Goal: Task Accomplishment & Management: Complete application form

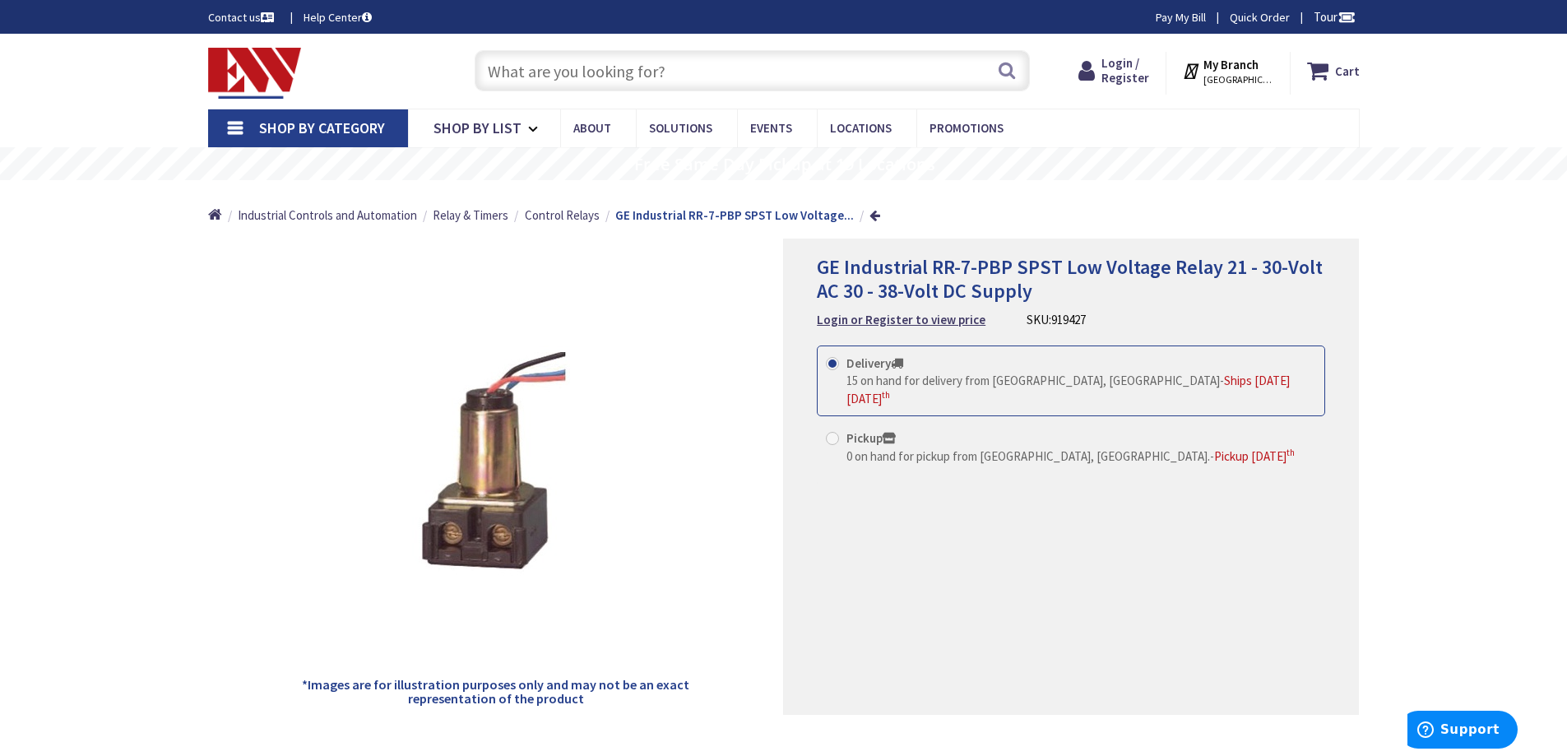
click at [894, 362] on icon at bounding box center [897, 363] width 12 height 12
click at [841, 362] on input "Delivery 15 on hand for delivery from Middletown, CT - Ships on Monday, Septemb…" at bounding box center [835, 363] width 11 height 11
click at [986, 273] on span "GE Industrial RR-7-PBP SPST Low Voltage Relay 21 - 30-Volt AC 30 - 38-Volt DC S…" at bounding box center [1070, 278] width 506 height 49
click at [1112, 65] on span "Login / Register" at bounding box center [1126, 70] width 48 height 30
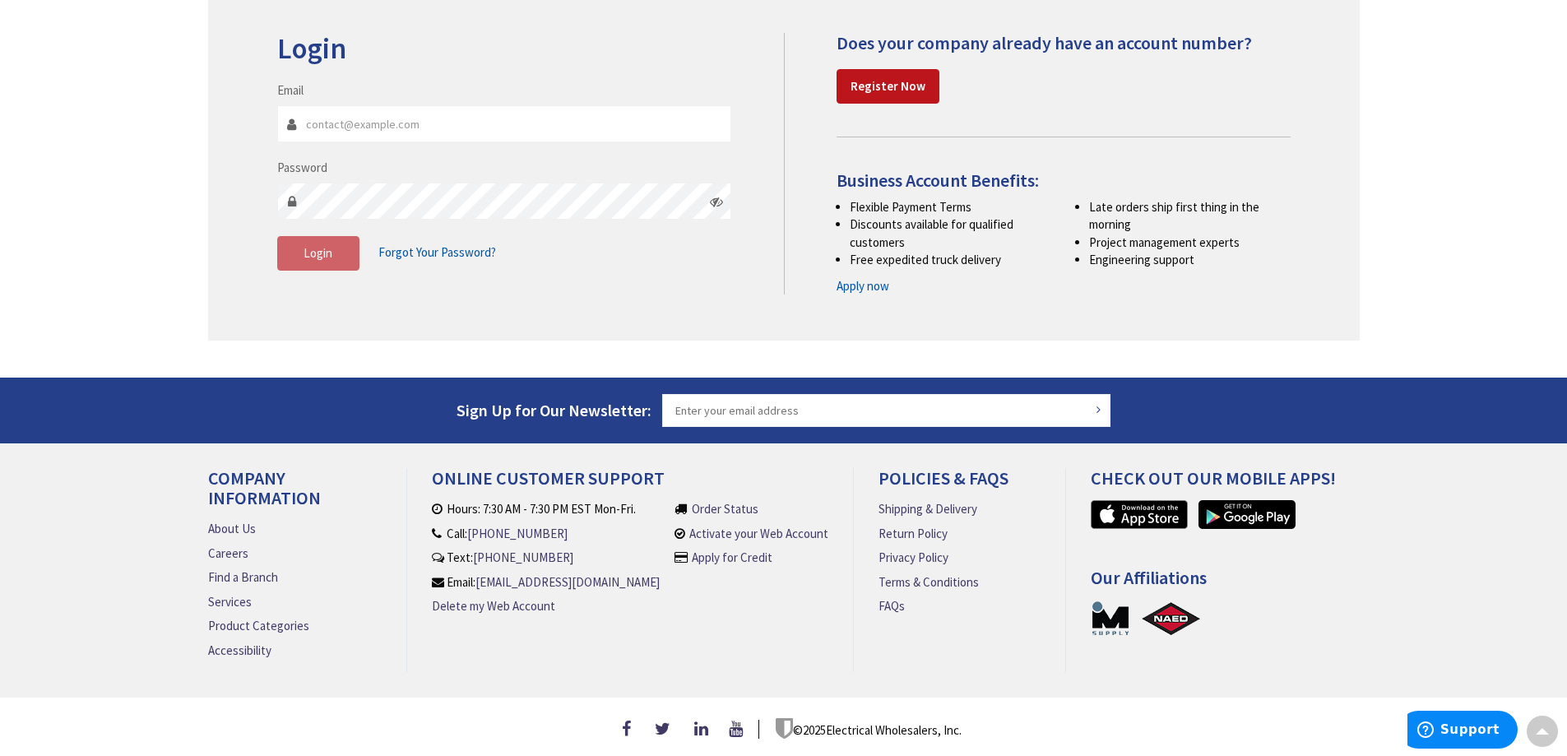
scroll to position [225, 0]
click at [232, 520] on link "About Us" at bounding box center [232, 528] width 48 height 17
click at [220, 523] on link "About Us" at bounding box center [232, 528] width 48 height 17
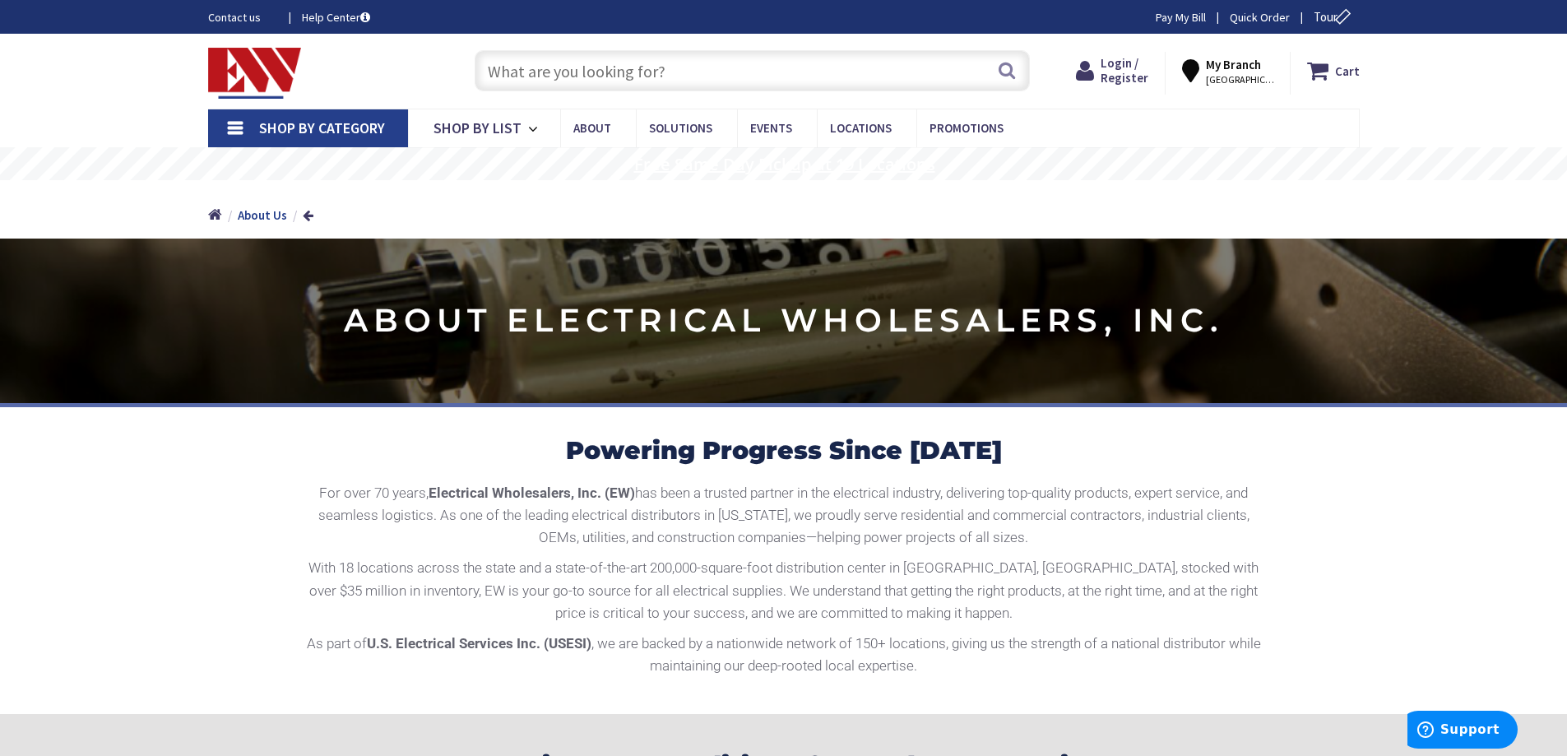
click at [788, 165] on rs-layer "Free Same Day Pickup at 19 Locations" at bounding box center [784, 165] width 301 height 18
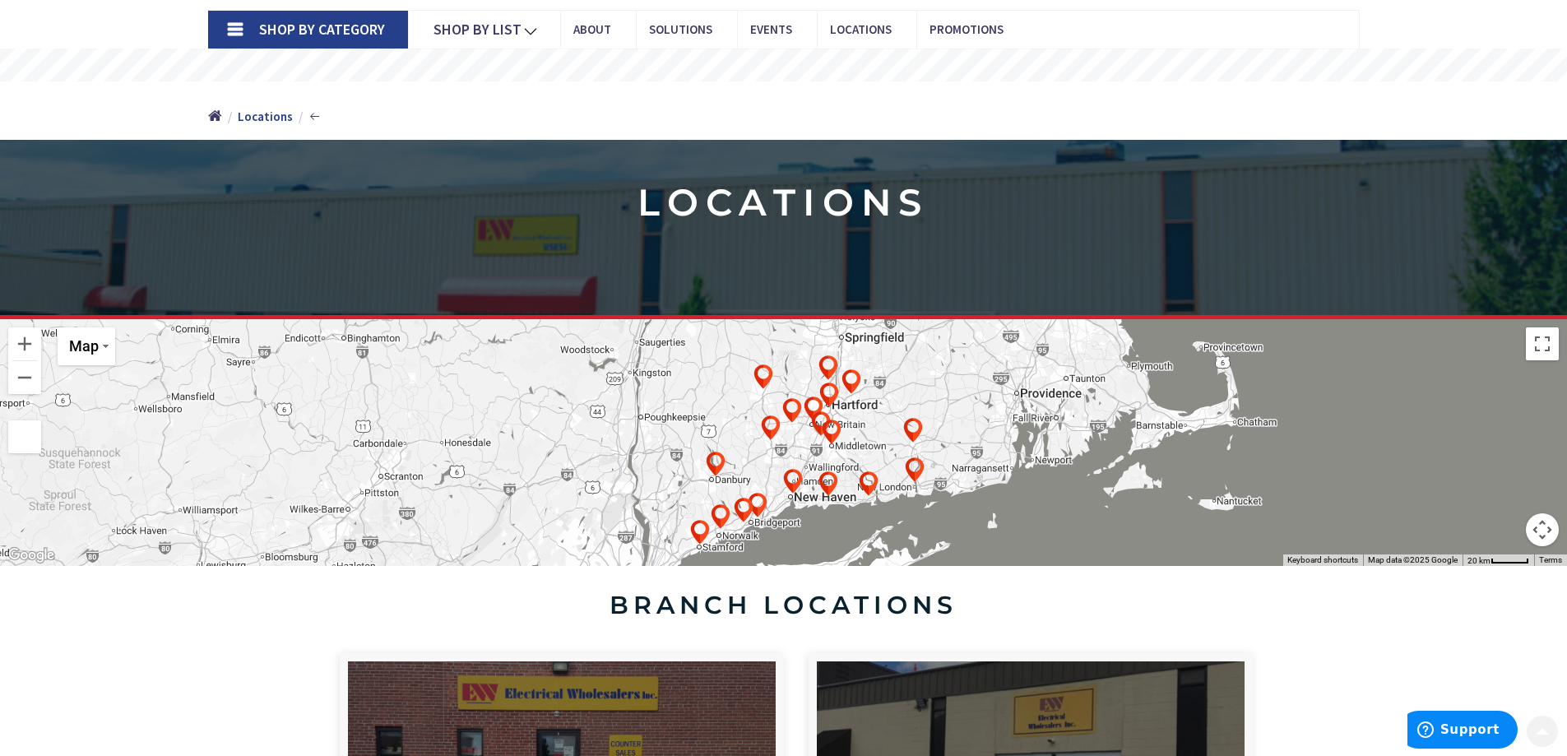
scroll to position [109, 0]
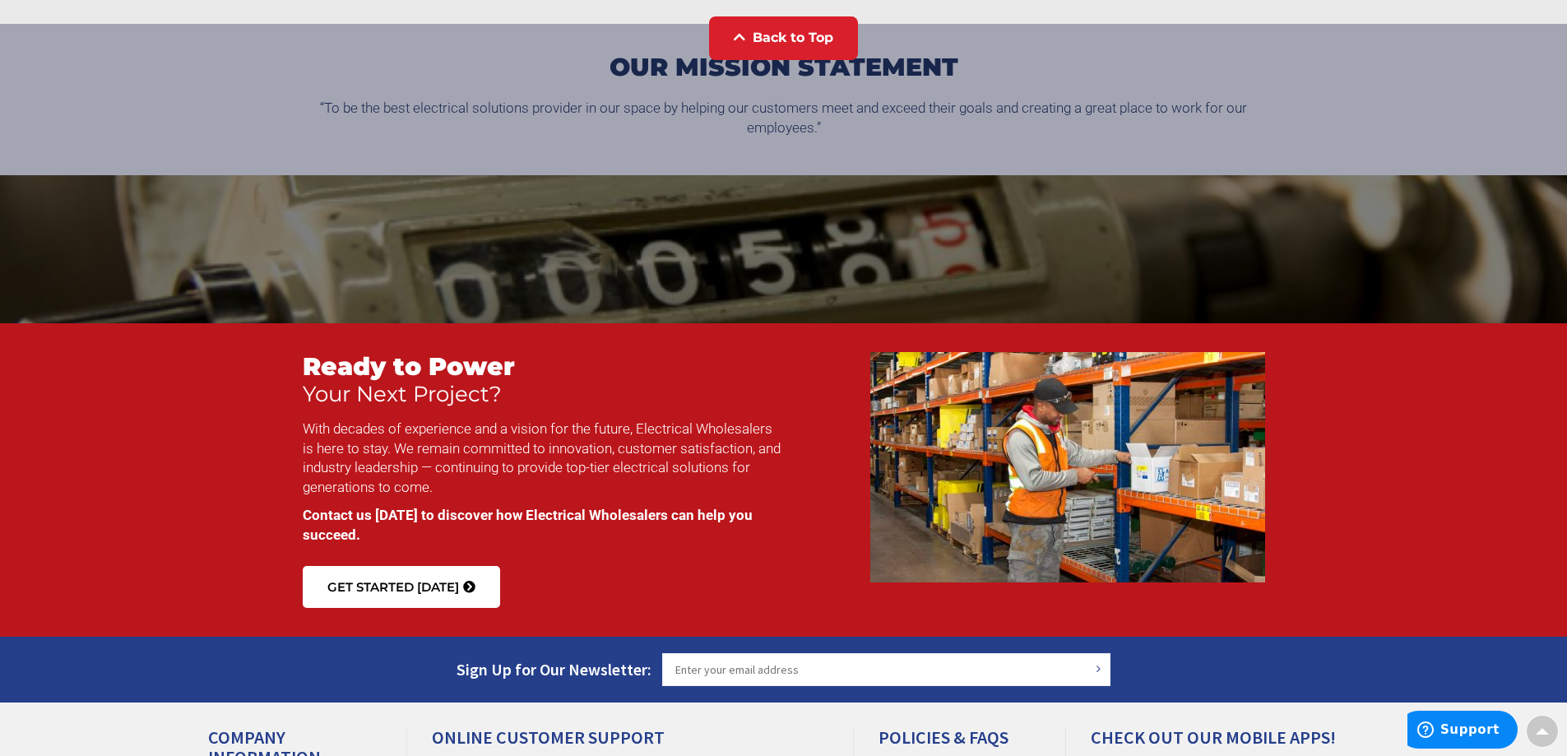
scroll to position [2235, 0]
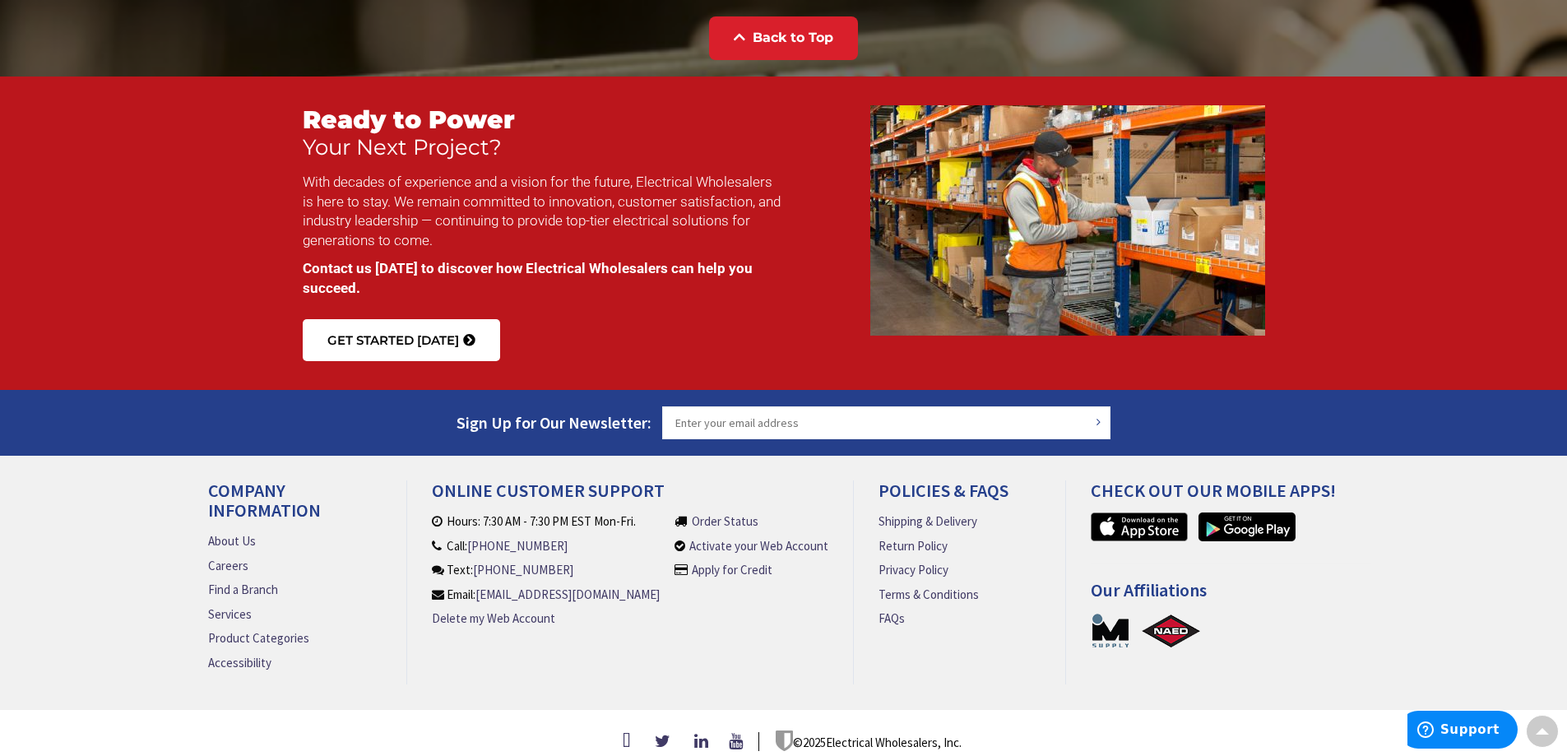
drag, startPoint x: 0, startPoint y: 0, endPoint x: 115, endPoint y: 239, distance: 265.0
click at [115, 239] on section "Ready to Power Your Next Project? With decades of experience and a vision for t…" at bounding box center [783, 233] width 1567 height 313
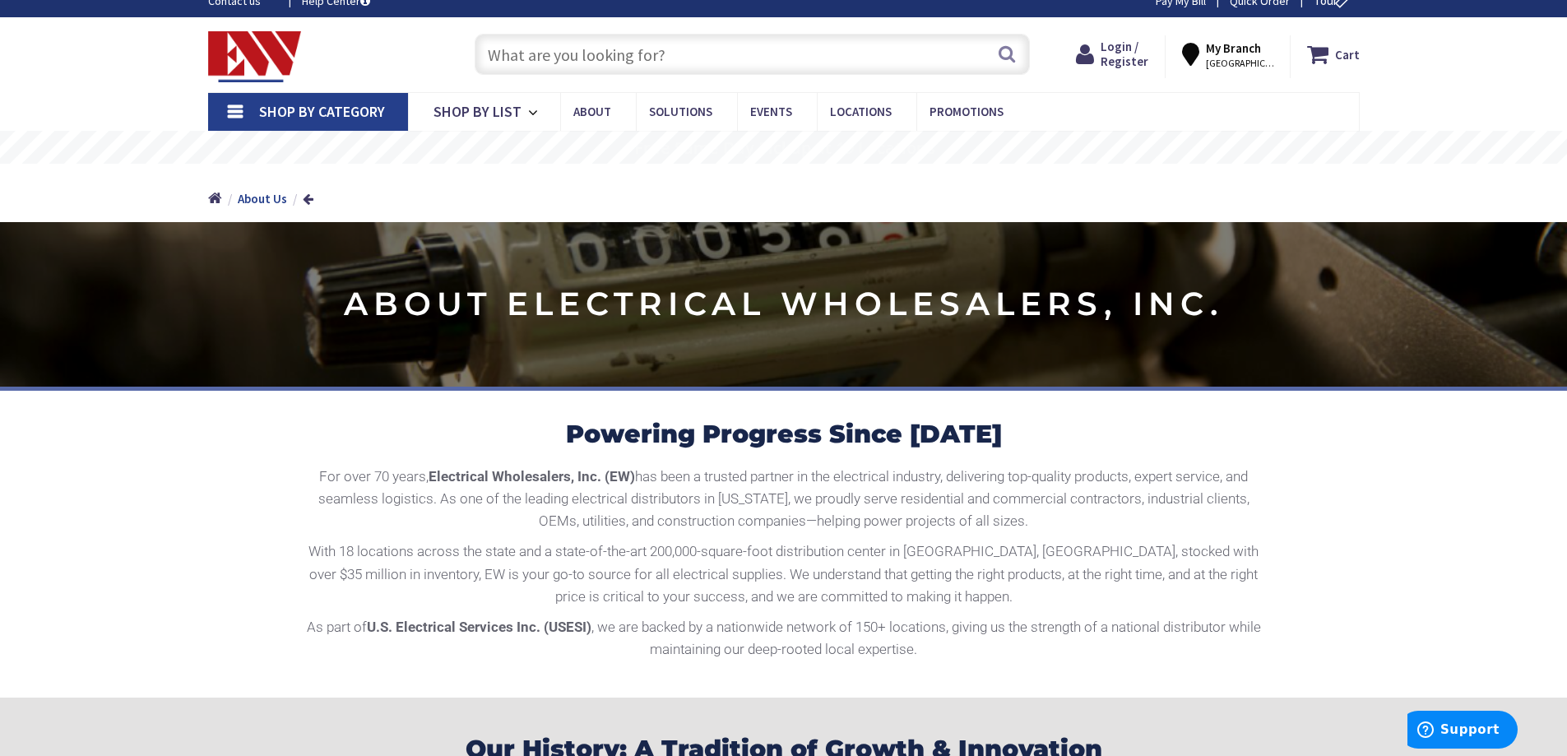
scroll to position [0, 0]
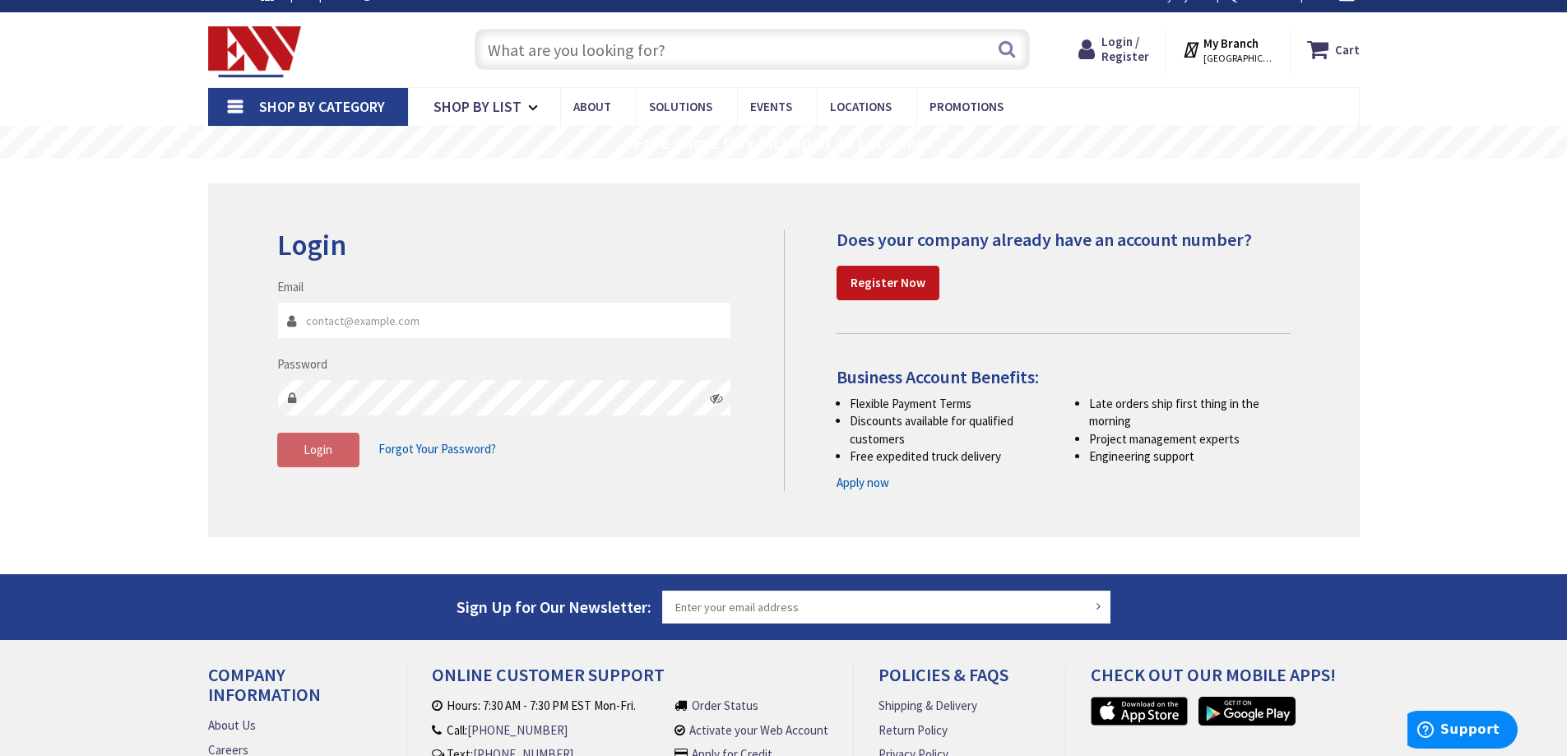
scroll to position [27, 0]
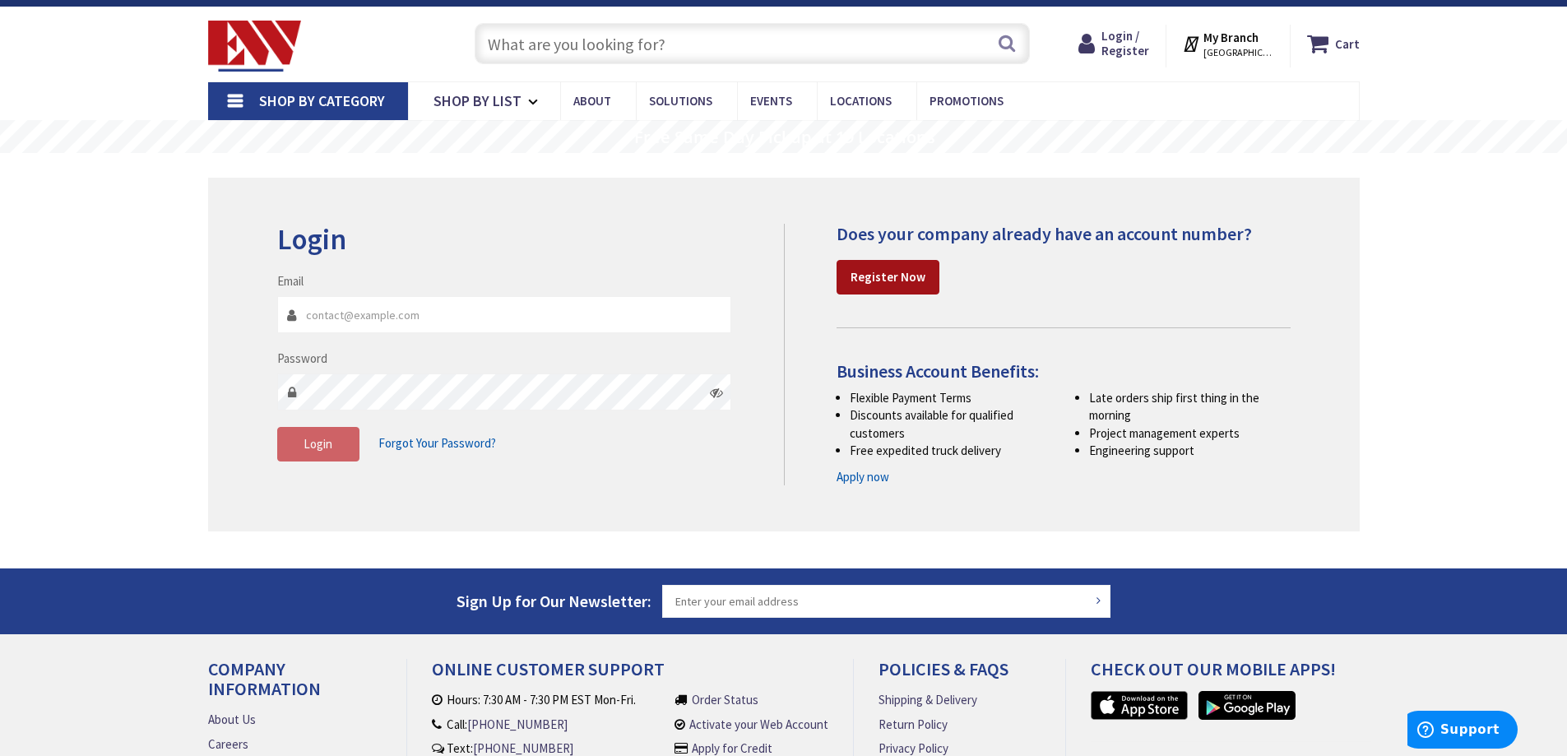
click at [897, 279] on strong "Register Now" at bounding box center [888, 277] width 75 height 16
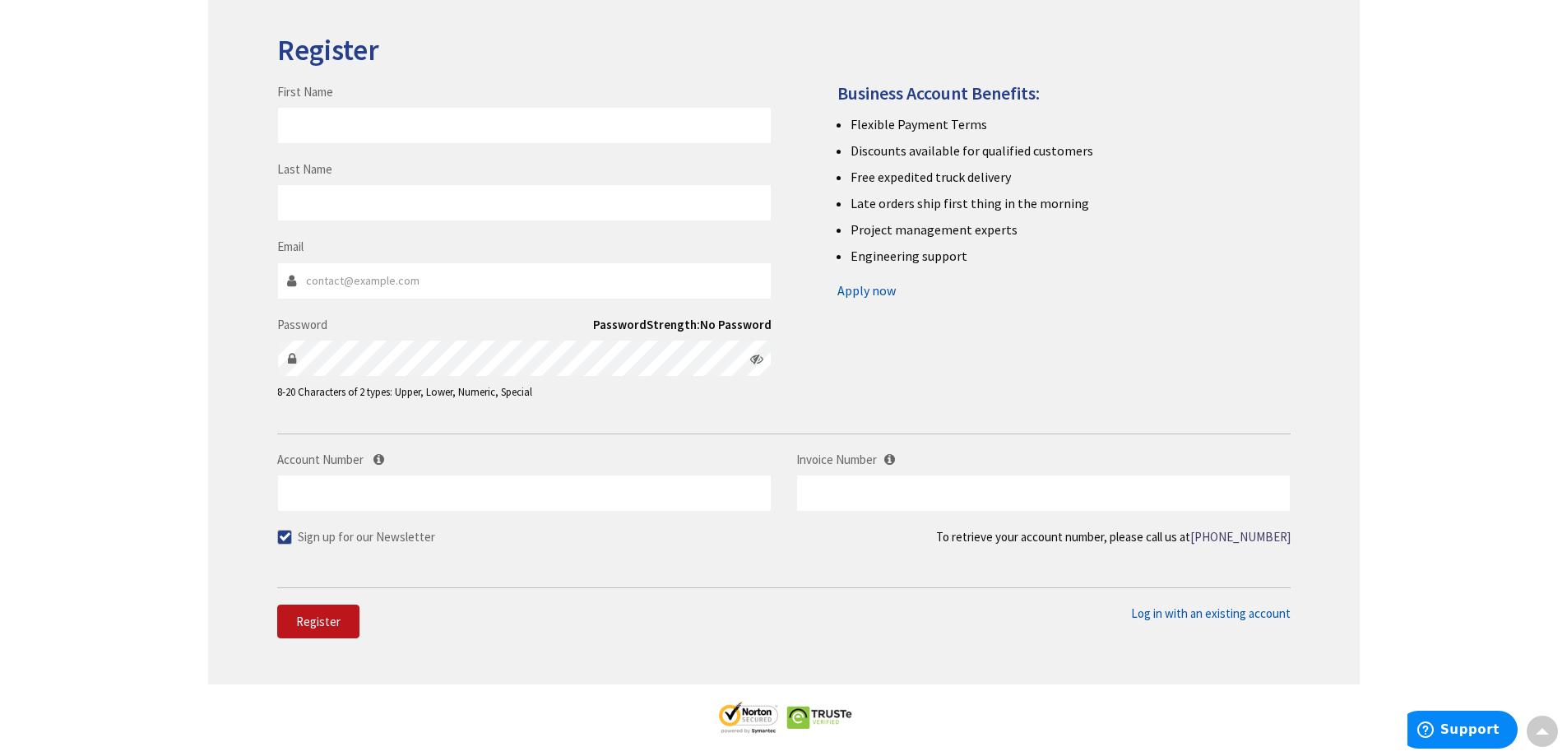
scroll to position [220, 0]
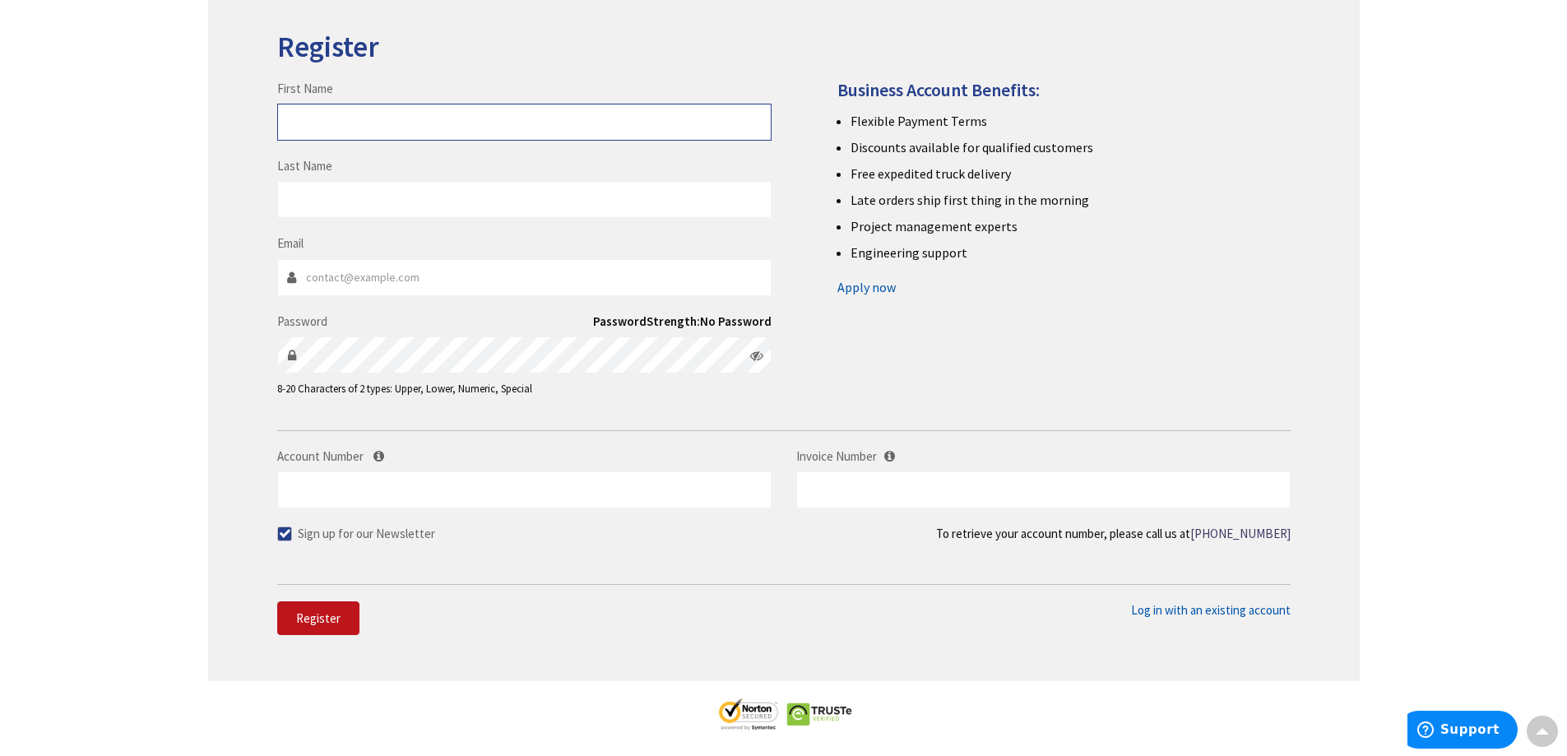
click at [305, 119] on input "First Name" at bounding box center [524, 122] width 494 height 37
type input "[PERSON_NAME]"
type input "[EMAIL_ADDRESS][DOMAIN_NAME]"
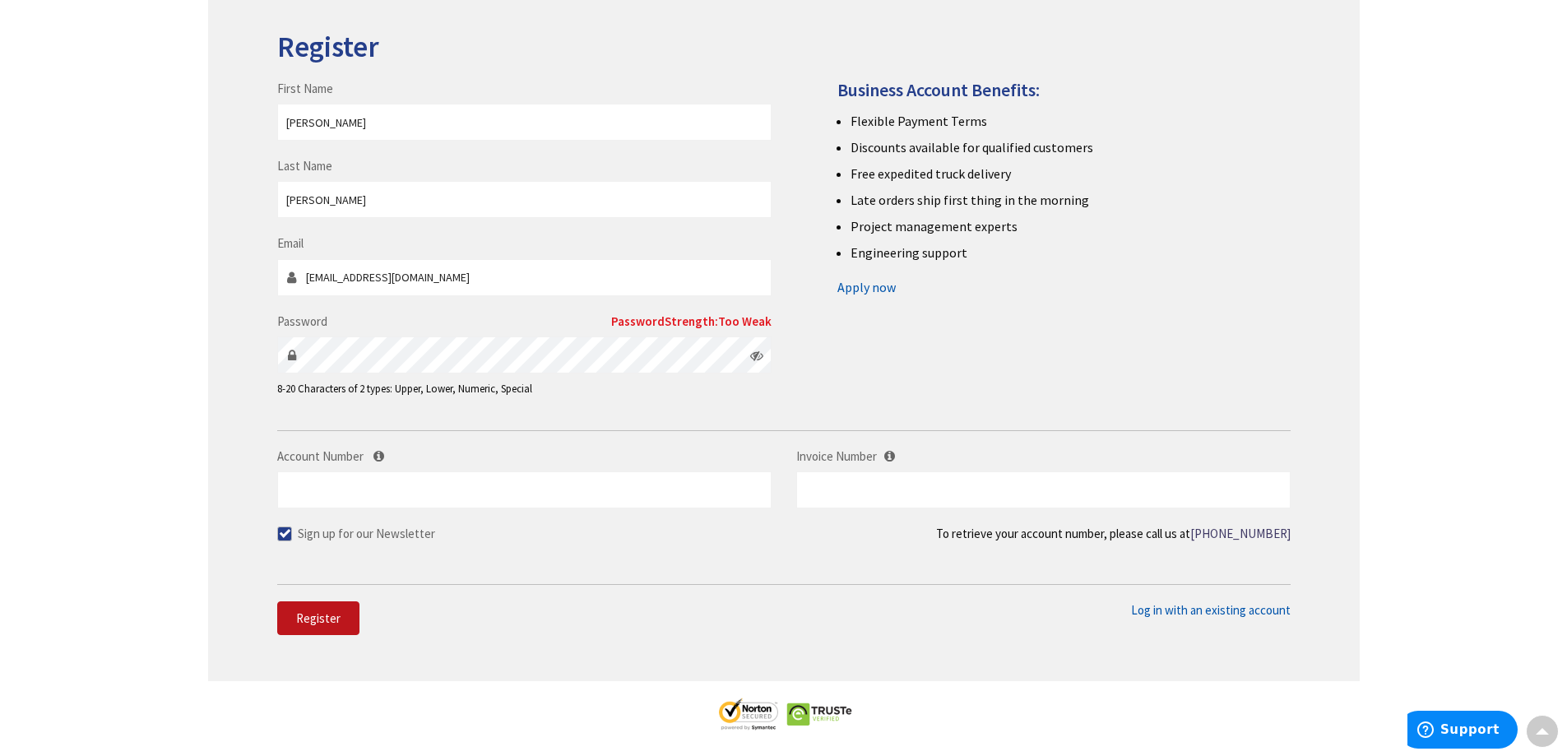
click at [298, 354] on icon at bounding box center [292, 355] width 13 height 13
click at [286, 351] on icon at bounding box center [292, 355] width 13 height 13
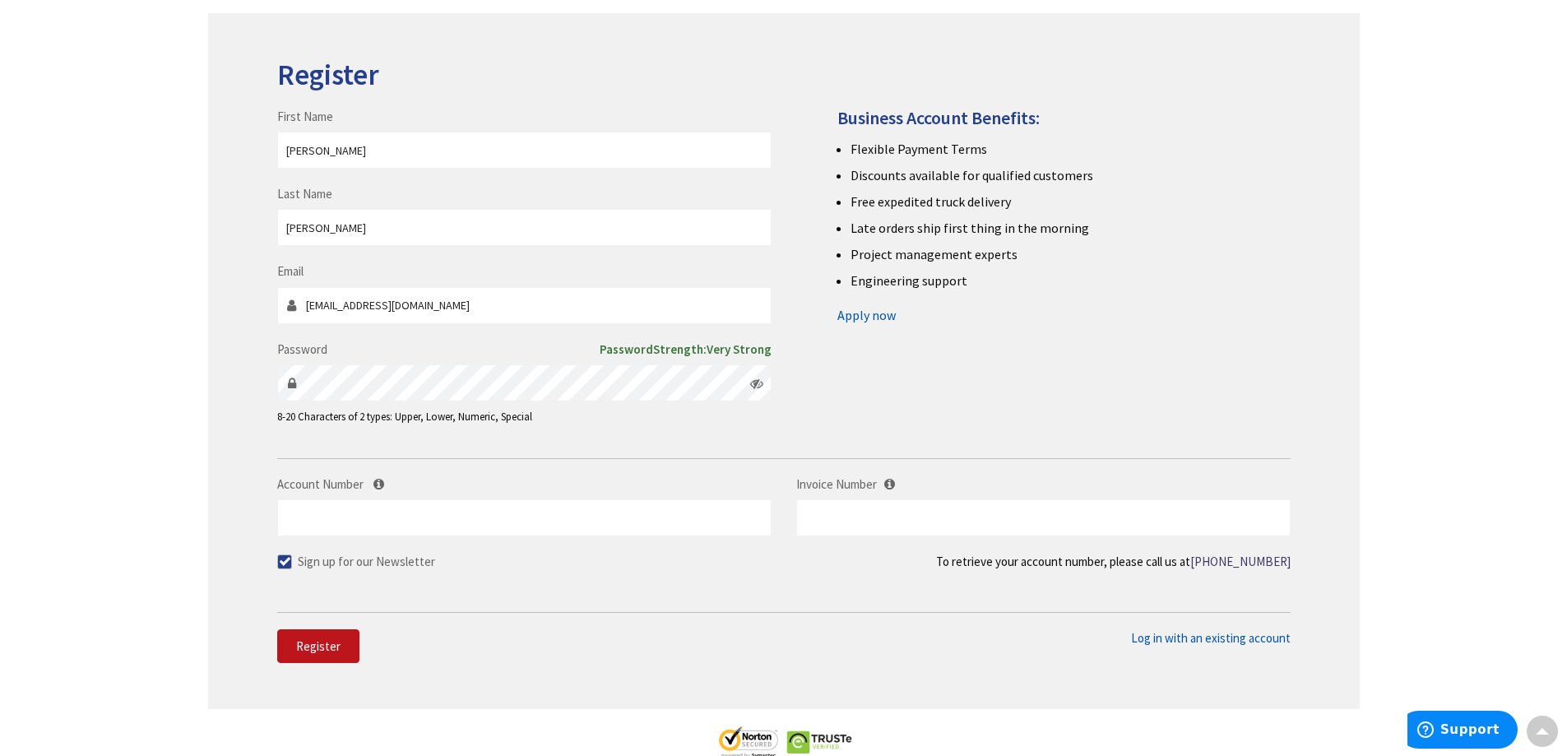
click at [759, 387] on icon at bounding box center [756, 383] width 13 height 13
click at [836, 407] on div "First Name [PERSON_NAME] Last Name [GEOGRAPHIC_DATA] Email [EMAIL_ADDRESS][DOMA…" at bounding box center [784, 250] width 1038 height 383
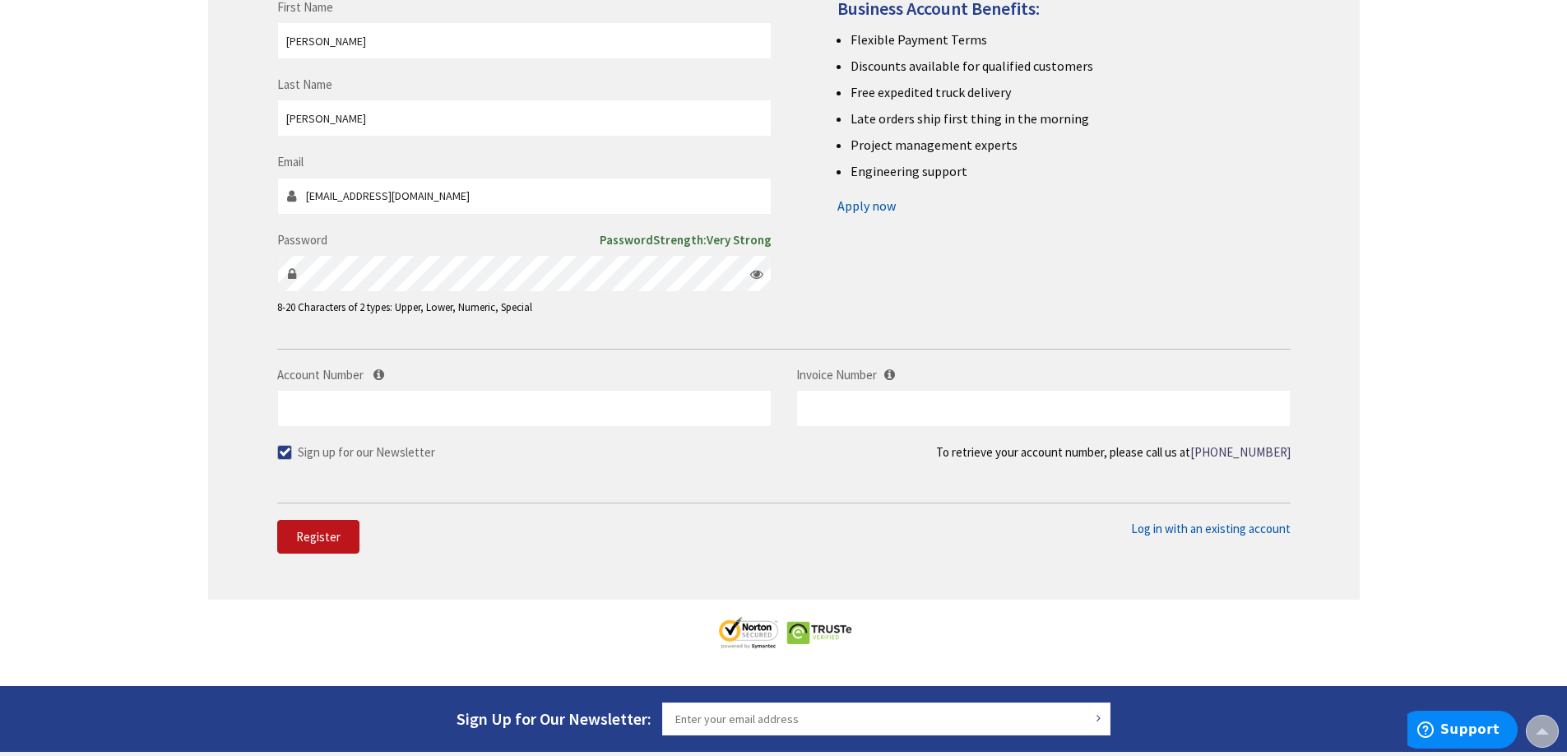
scroll to position [302, 0]
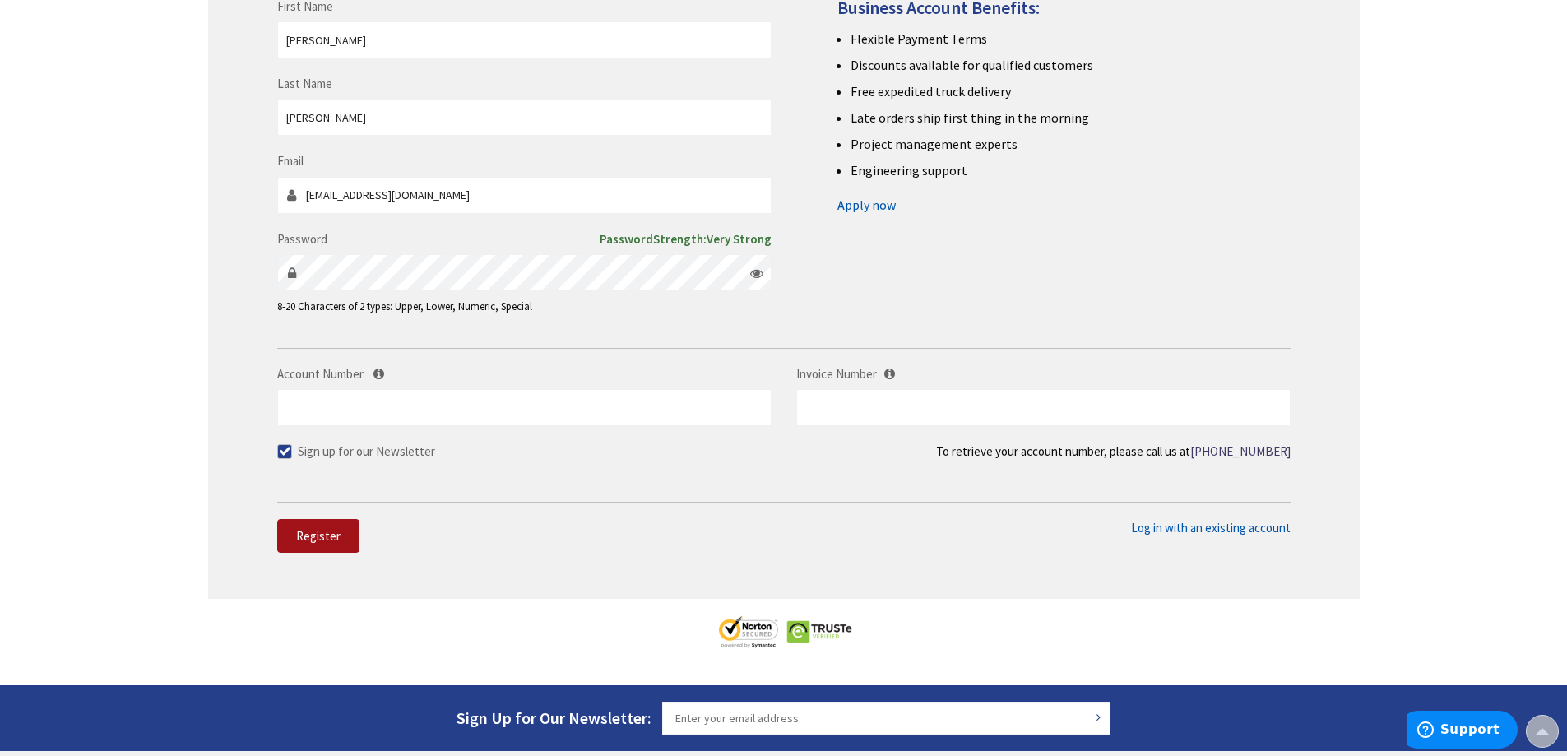
click at [322, 529] on span "Register" at bounding box center [318, 536] width 44 height 16
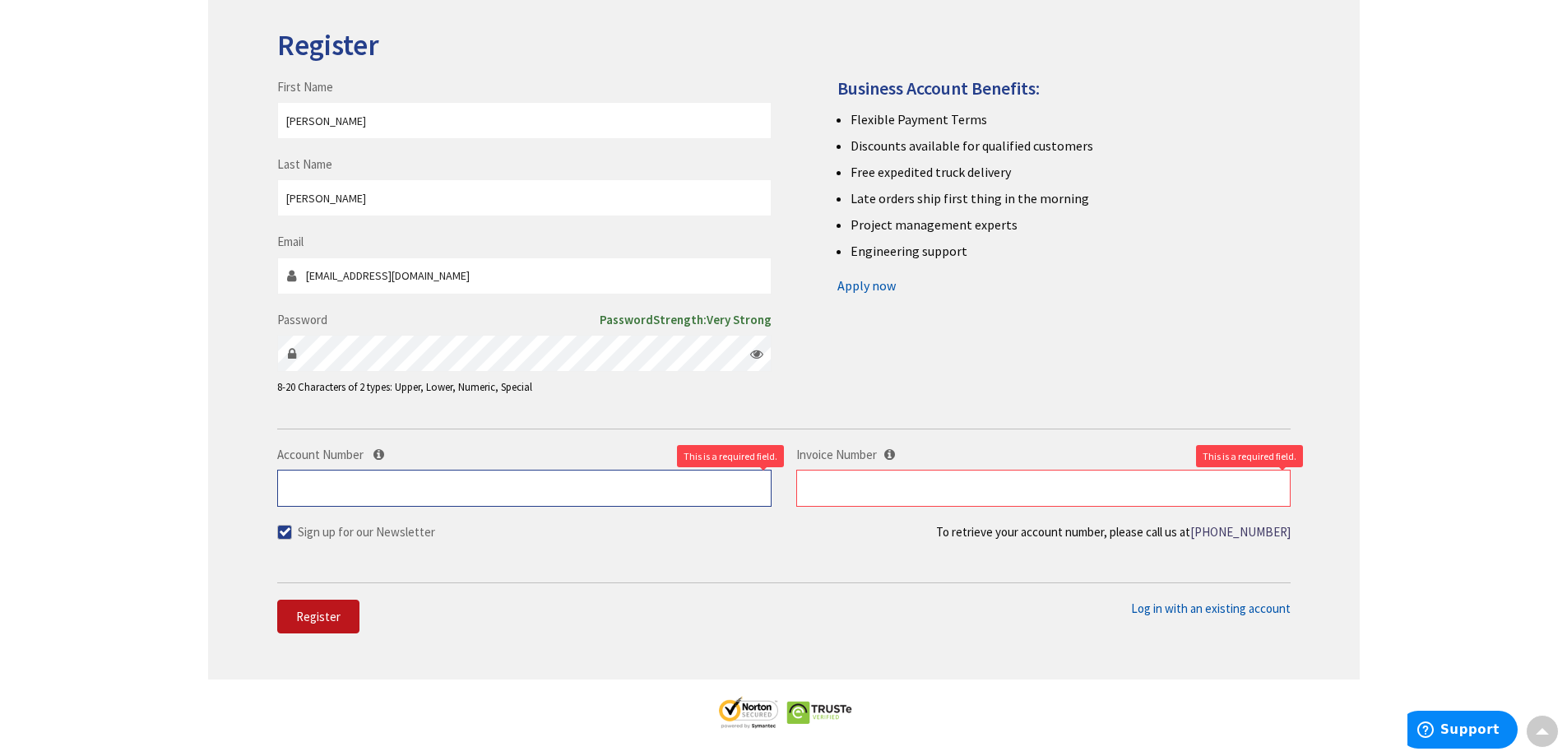
scroll to position [165, 0]
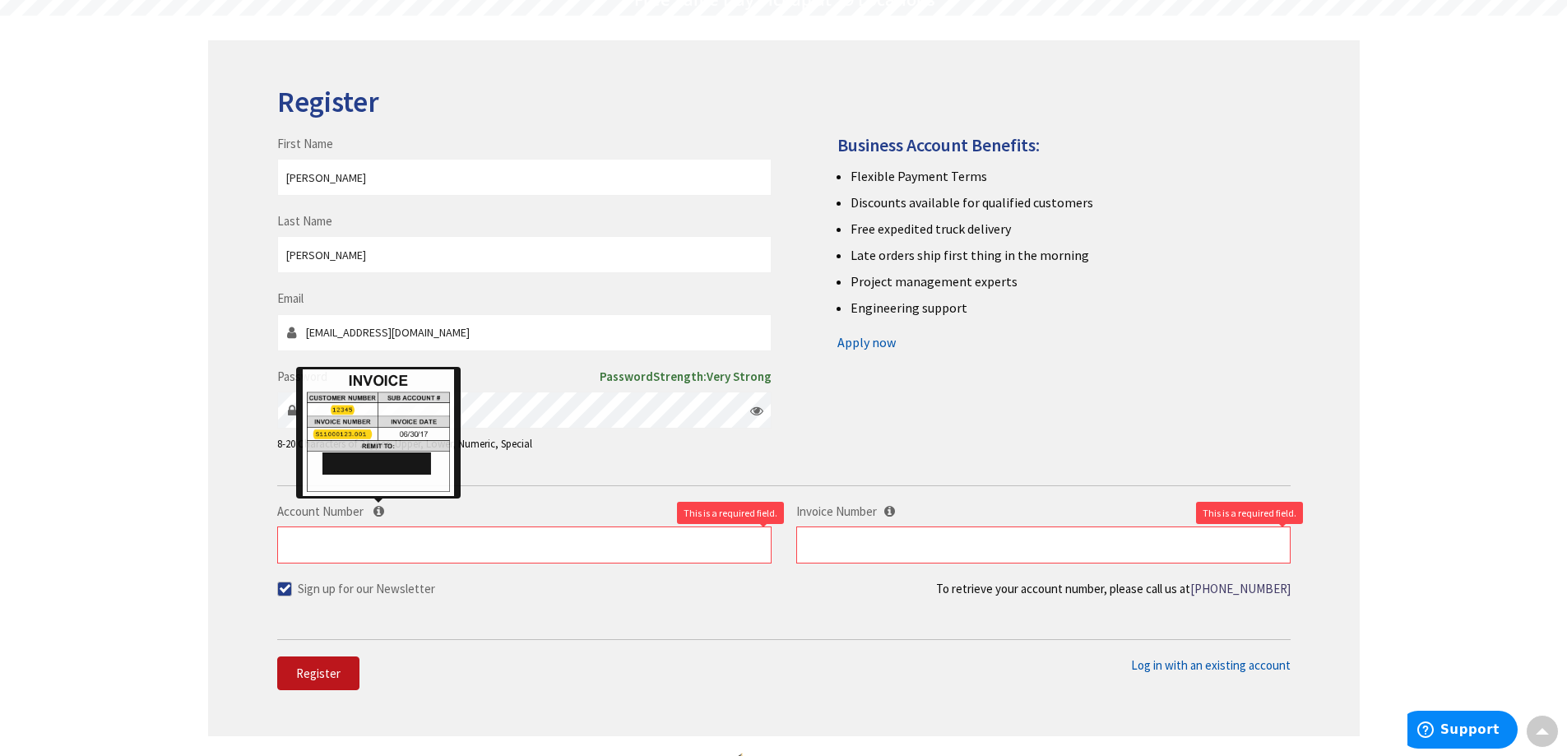
click at [376, 505] on icon at bounding box center [379, 511] width 11 height 12
click at [376, 527] on input "Account Number" at bounding box center [524, 545] width 494 height 37
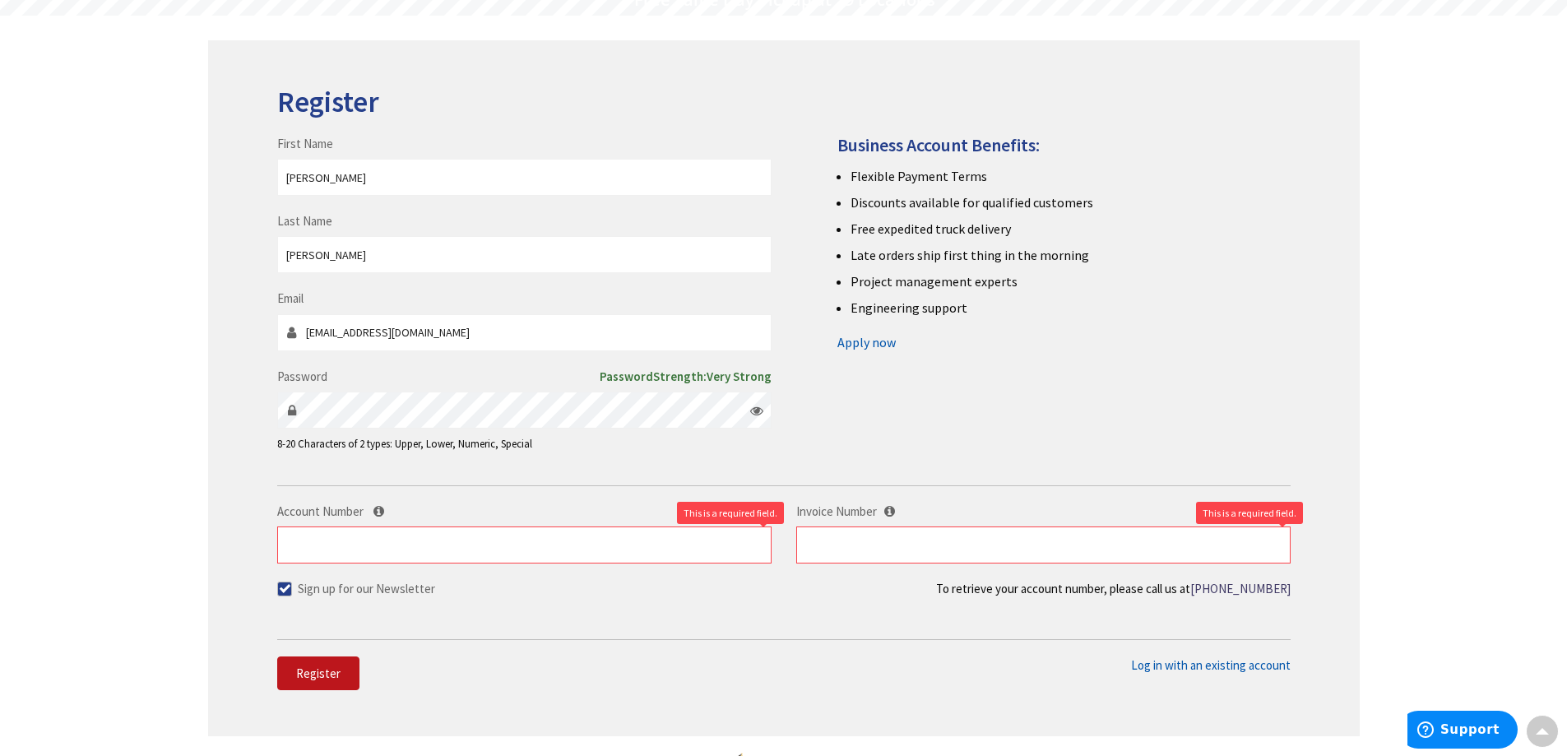
click at [857, 343] on link "Apply now" at bounding box center [867, 342] width 58 height 26
